Goal: Navigation & Orientation: Find specific page/section

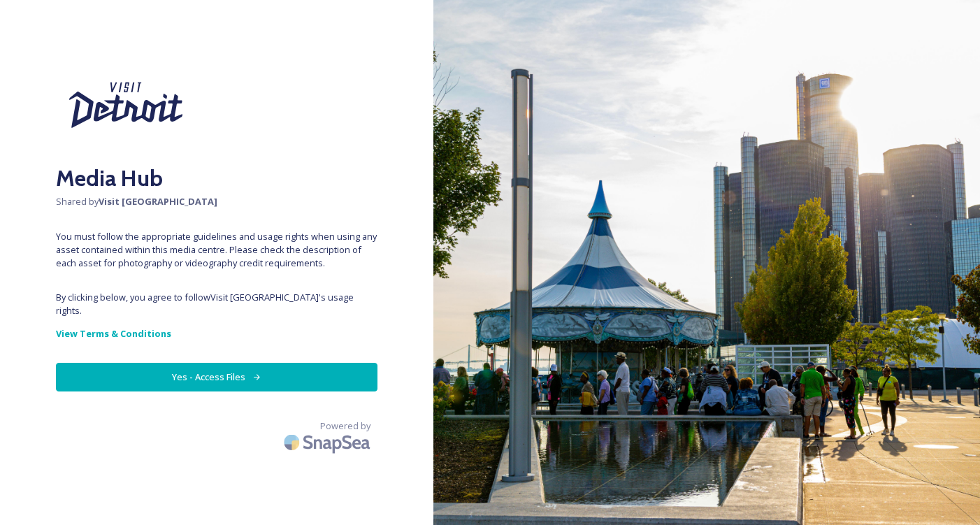
click at [252, 373] on icon at bounding box center [256, 377] width 9 height 9
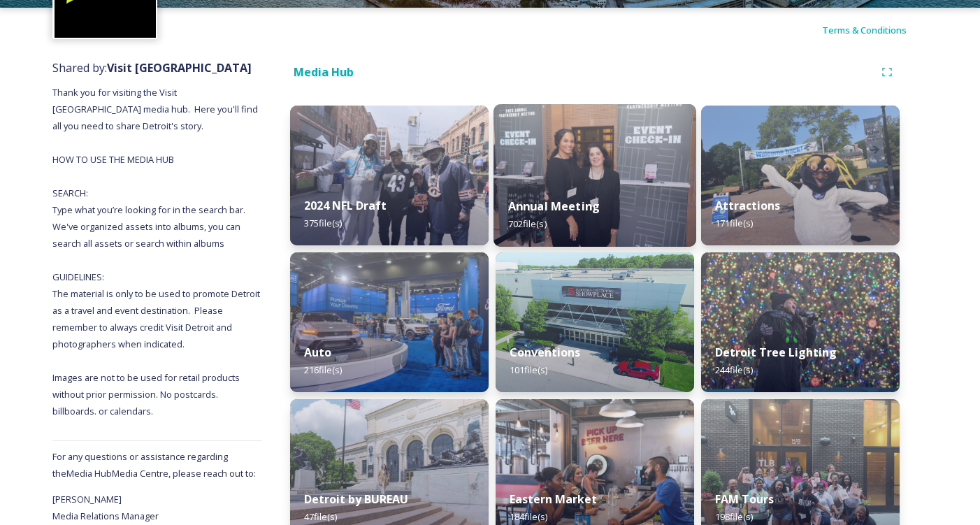
scroll to position [124, 0]
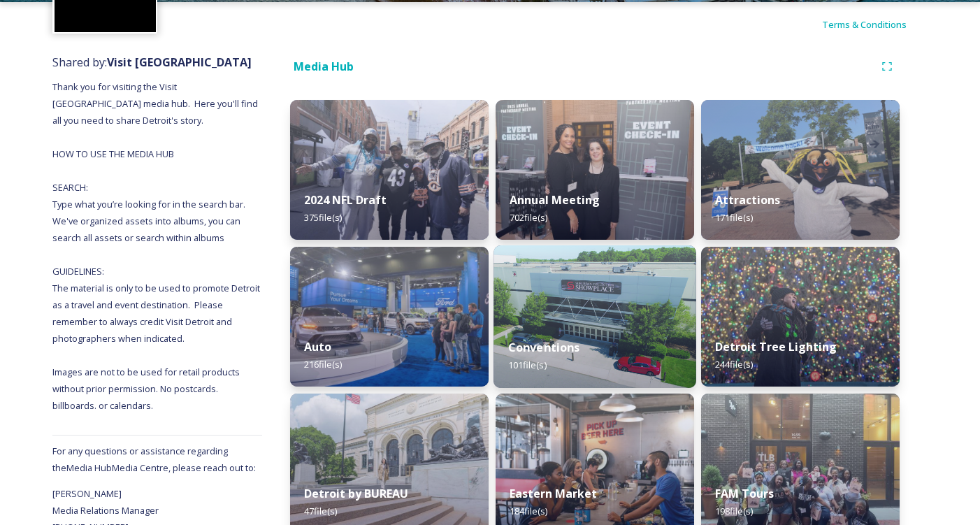
click at [547, 296] on img at bounding box center [594, 316] width 203 height 143
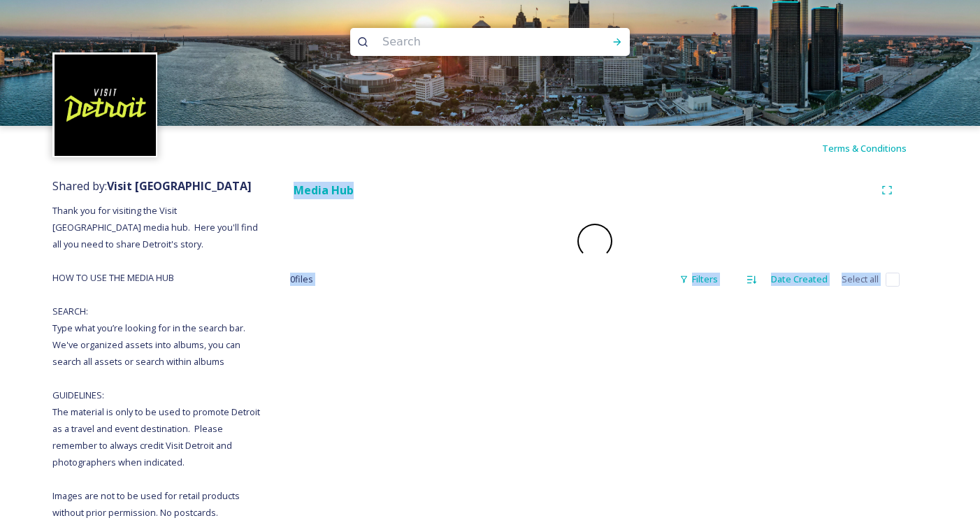
click at [547, 296] on div "Media Hub 0 file s Filters Date Created Select all" at bounding box center [594, 432] width 665 height 522
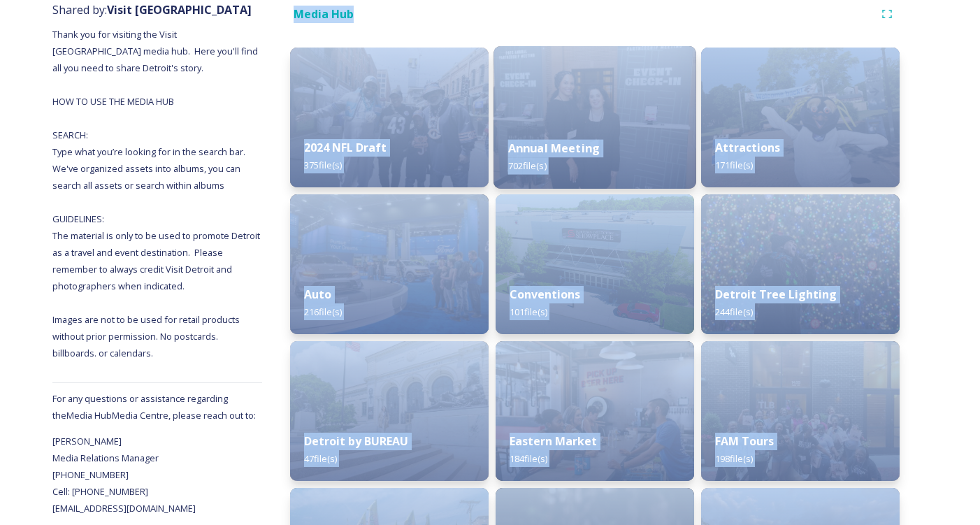
scroll to position [194, 0]
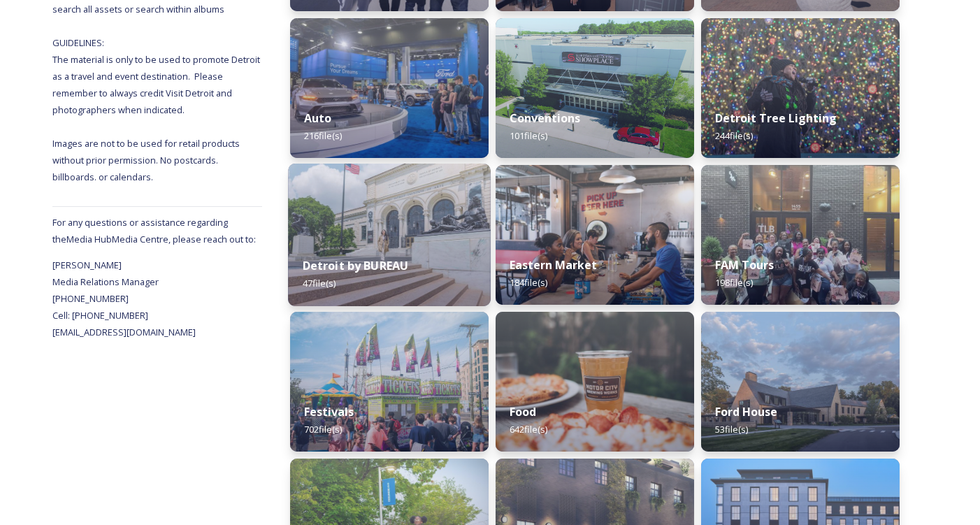
scroll to position [369, 0]
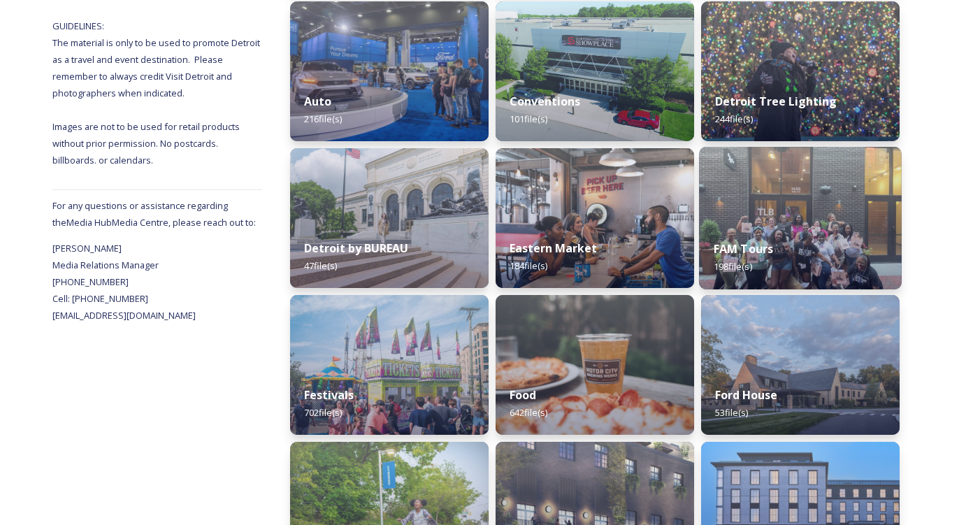
click at [752, 243] on strong "FAM Tours" at bounding box center [744, 248] width 60 height 15
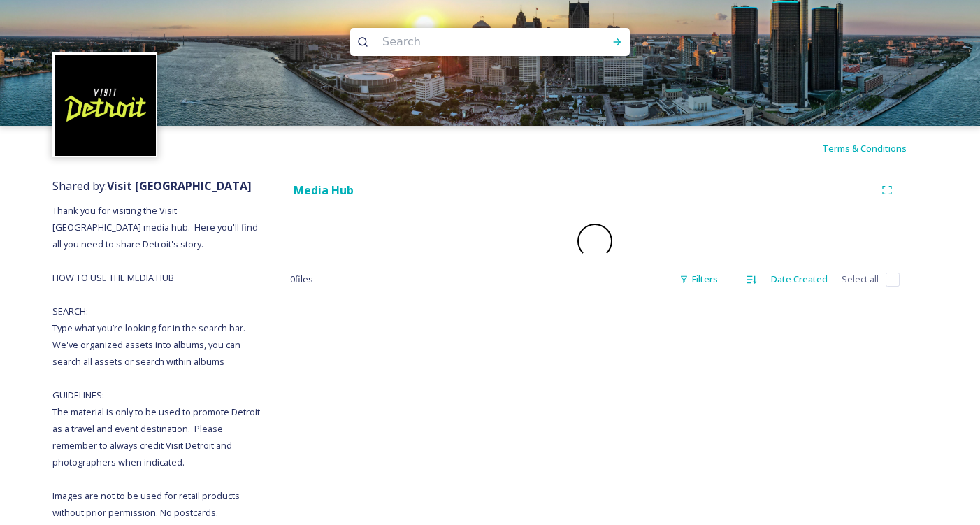
click at [752, 243] on div at bounding box center [594, 241] width 609 height 35
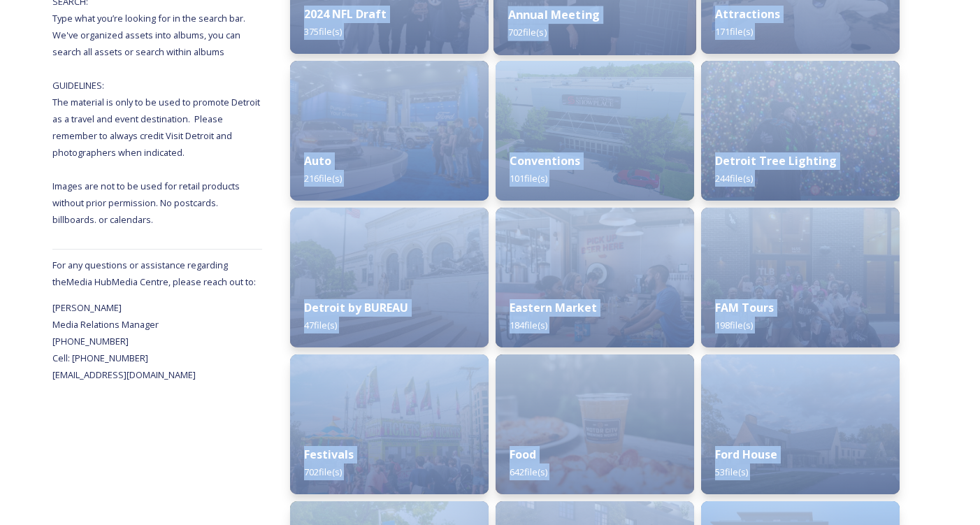
scroll to position [317, 0]
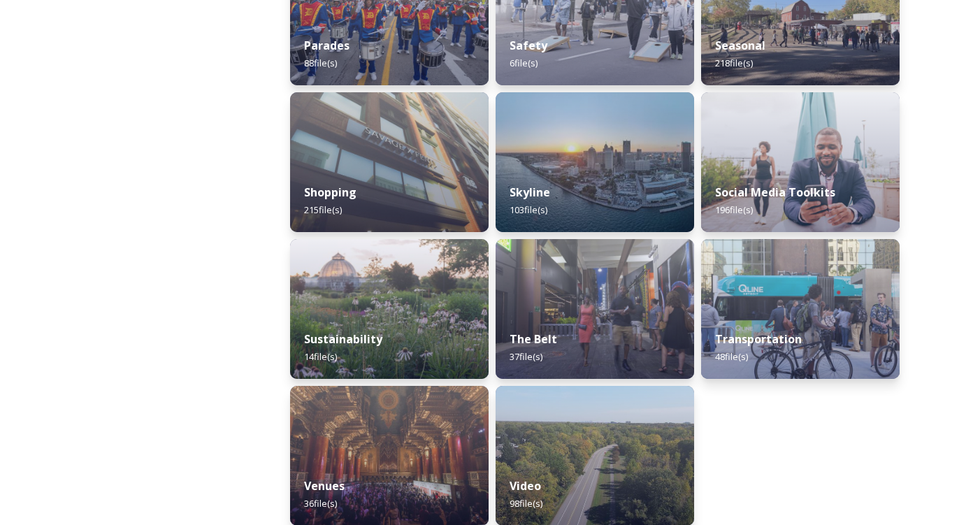
scroll to position [1320, 0]
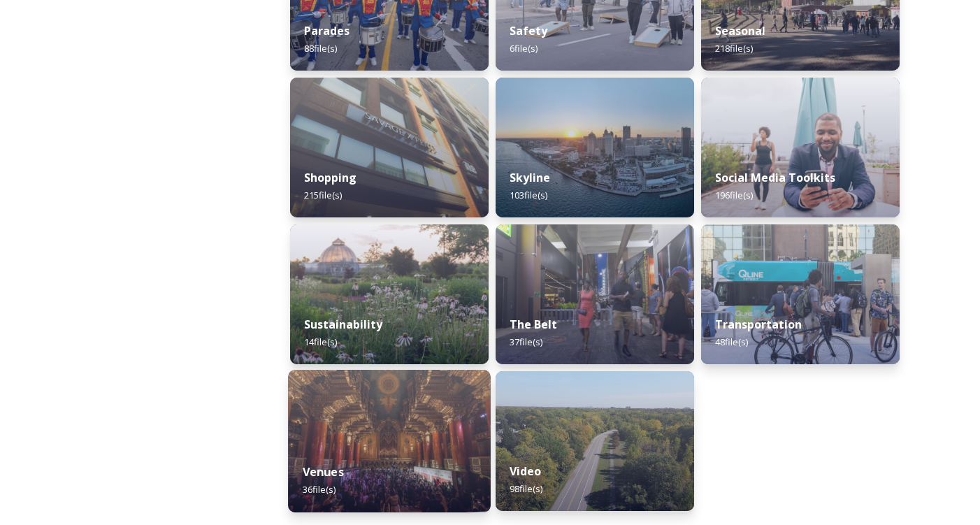
click at [414, 416] on img at bounding box center [389, 441] width 203 height 143
